Goal: Find specific page/section: Find specific page/section

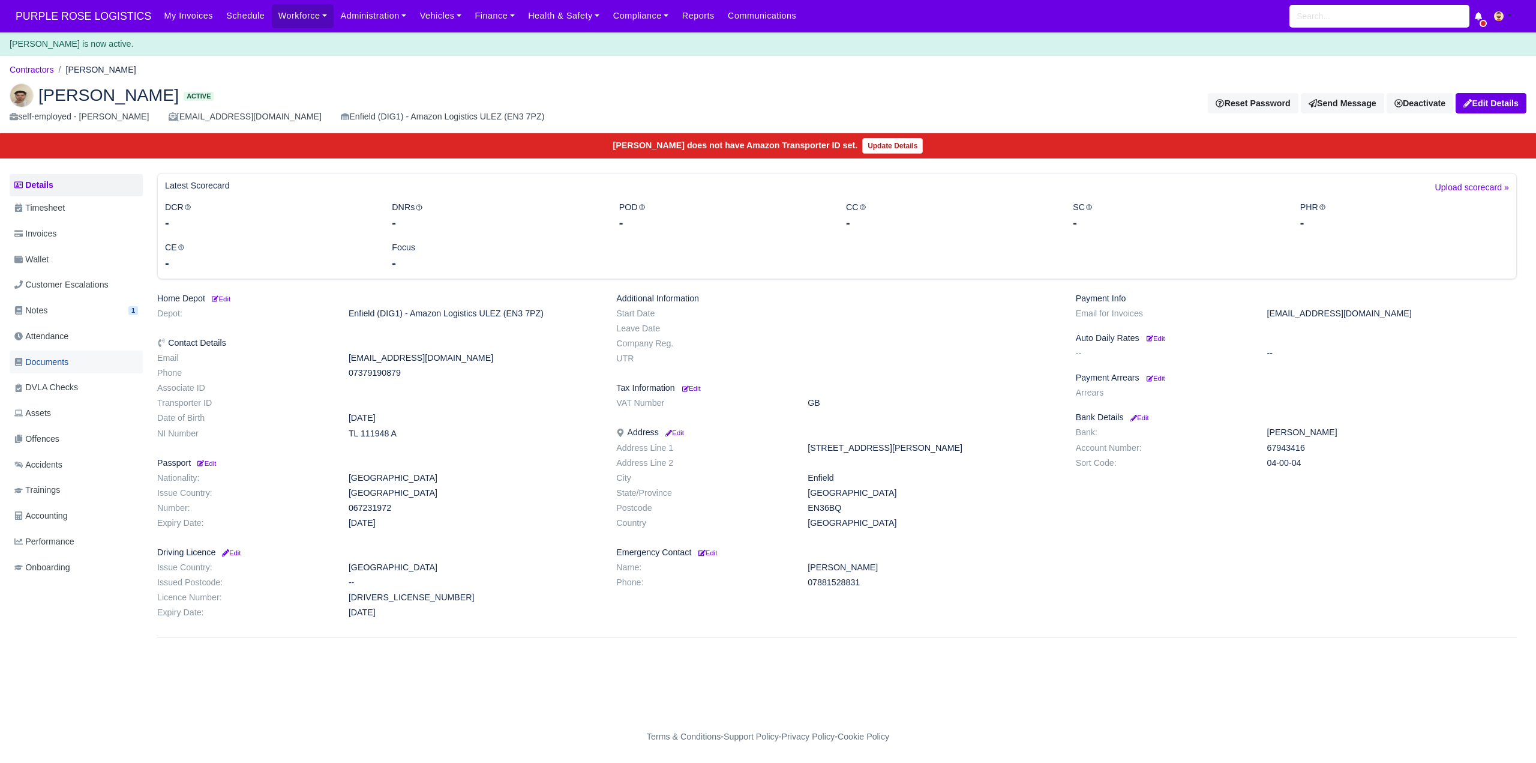
click at [64, 358] on span "Documents" at bounding box center [41, 362] width 54 height 14
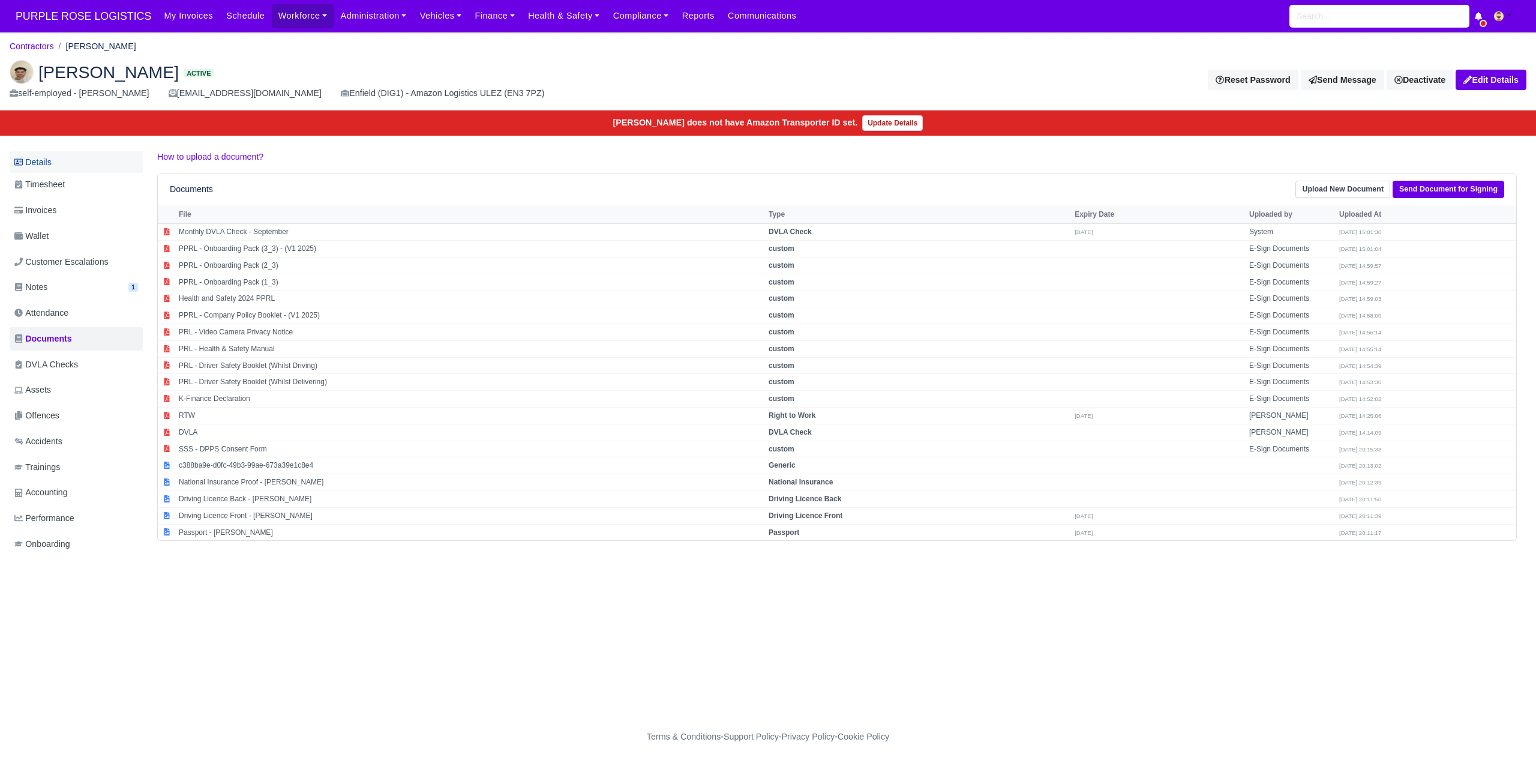
click at [43, 160] on link "Details" at bounding box center [76, 162] width 133 height 22
